Goal: Find specific page/section: Find specific page/section

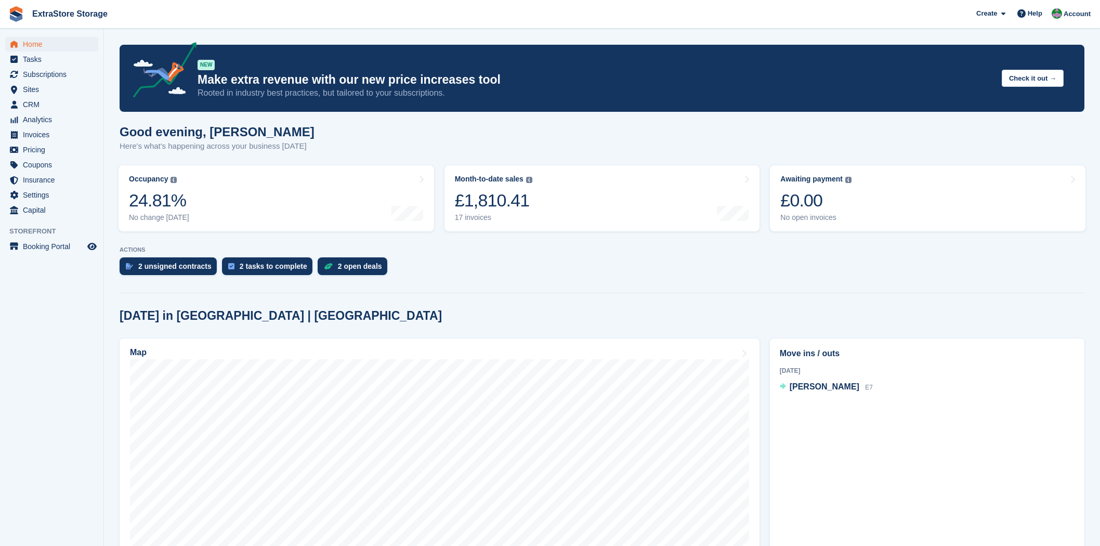
scroll to position [512, 0]
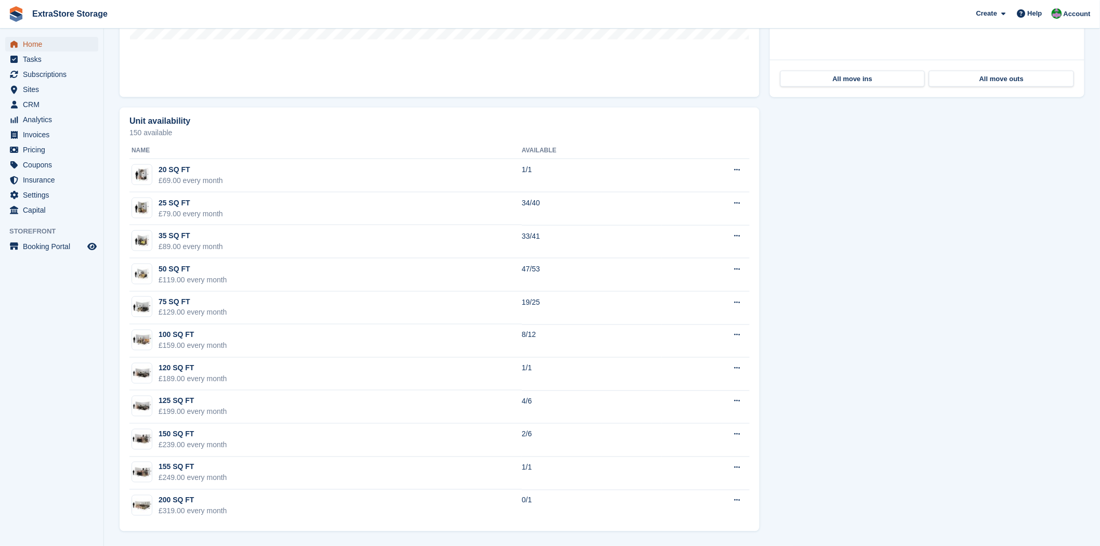
click at [39, 42] on span "Home" at bounding box center [54, 44] width 62 height 15
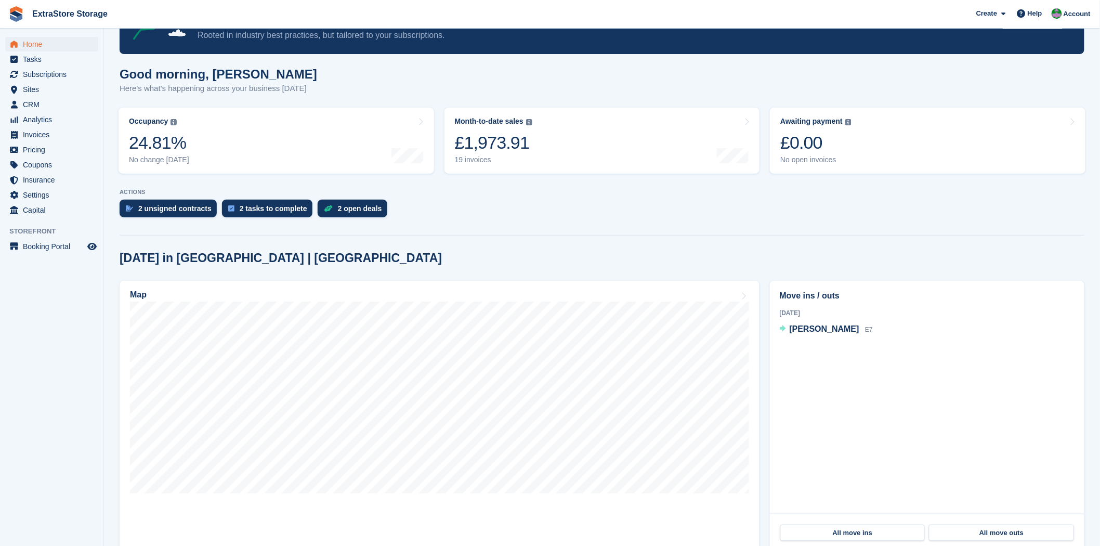
scroll to position [0, 0]
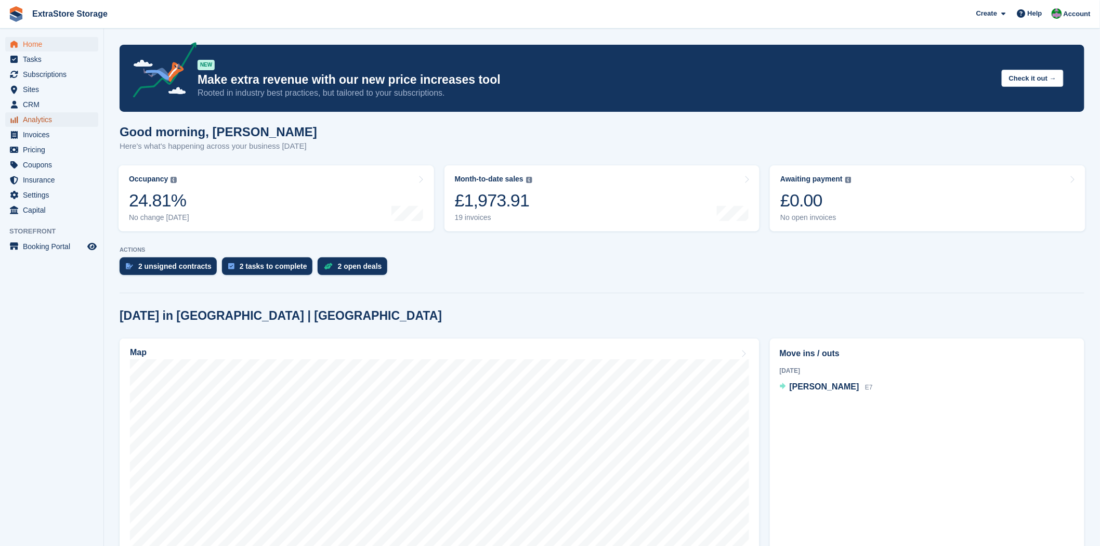
click at [43, 122] on span "Analytics" at bounding box center [54, 119] width 62 height 15
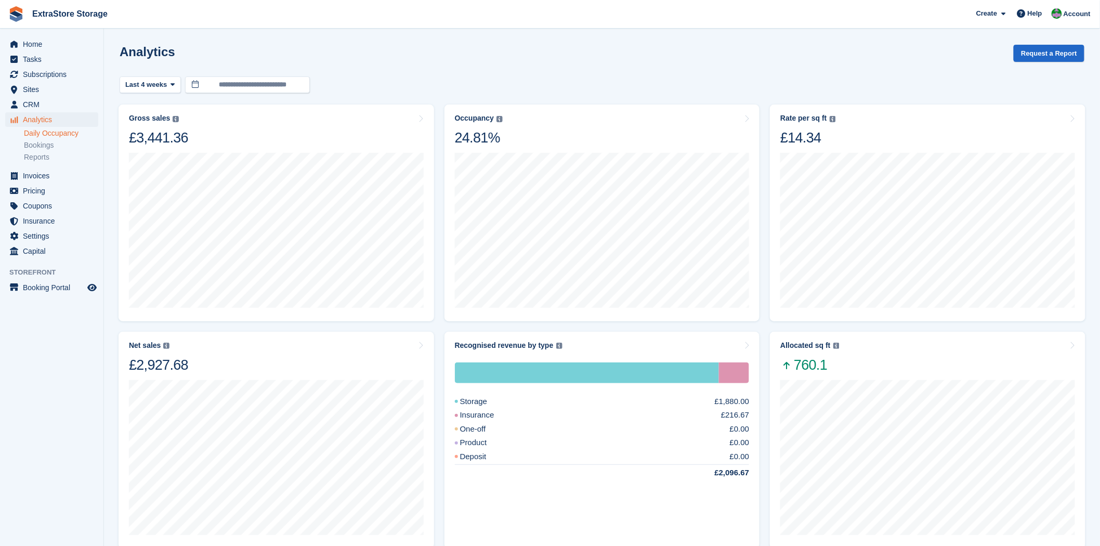
click at [55, 136] on link "Daily Occupancy" at bounding box center [61, 133] width 74 height 10
